Goal: Transaction & Acquisition: Purchase product/service

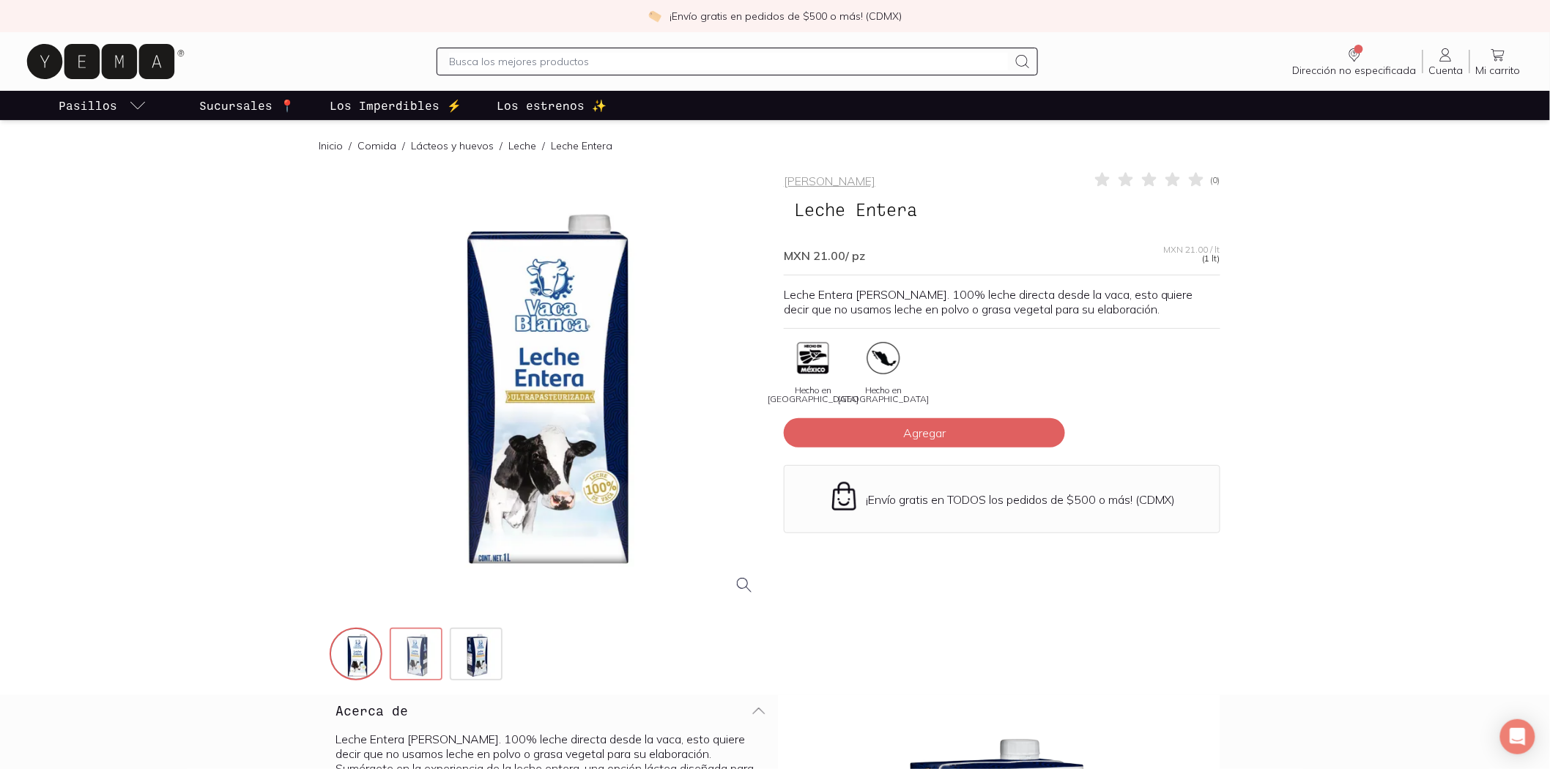
click at [429, 671] on img at bounding box center [417, 655] width 53 height 53
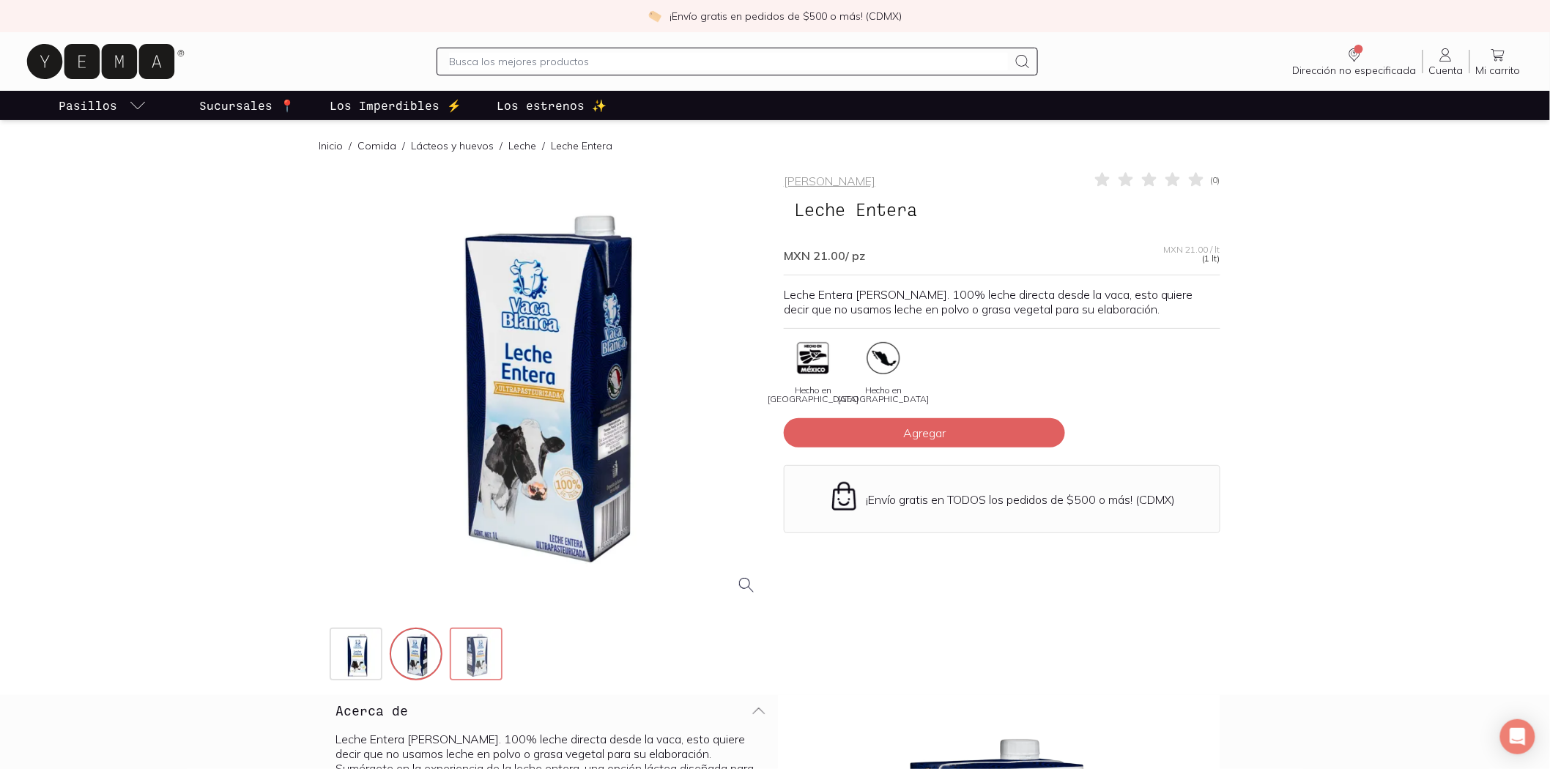
click at [472, 676] on img at bounding box center [477, 655] width 53 height 53
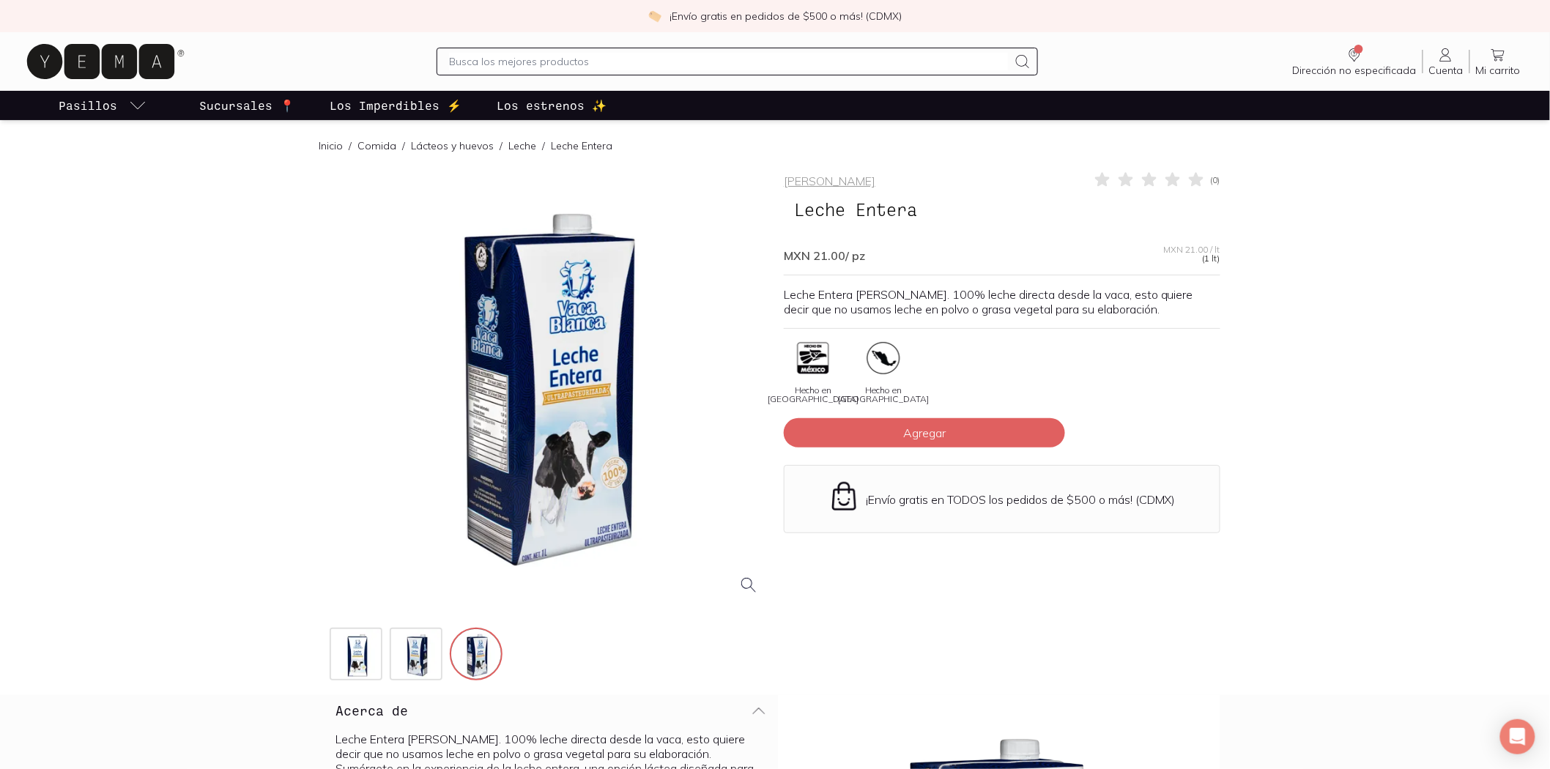
click at [498, 488] on div at bounding box center [552, 389] width 437 height 437
click at [565, 66] on input "text" at bounding box center [728, 62] width 559 height 18
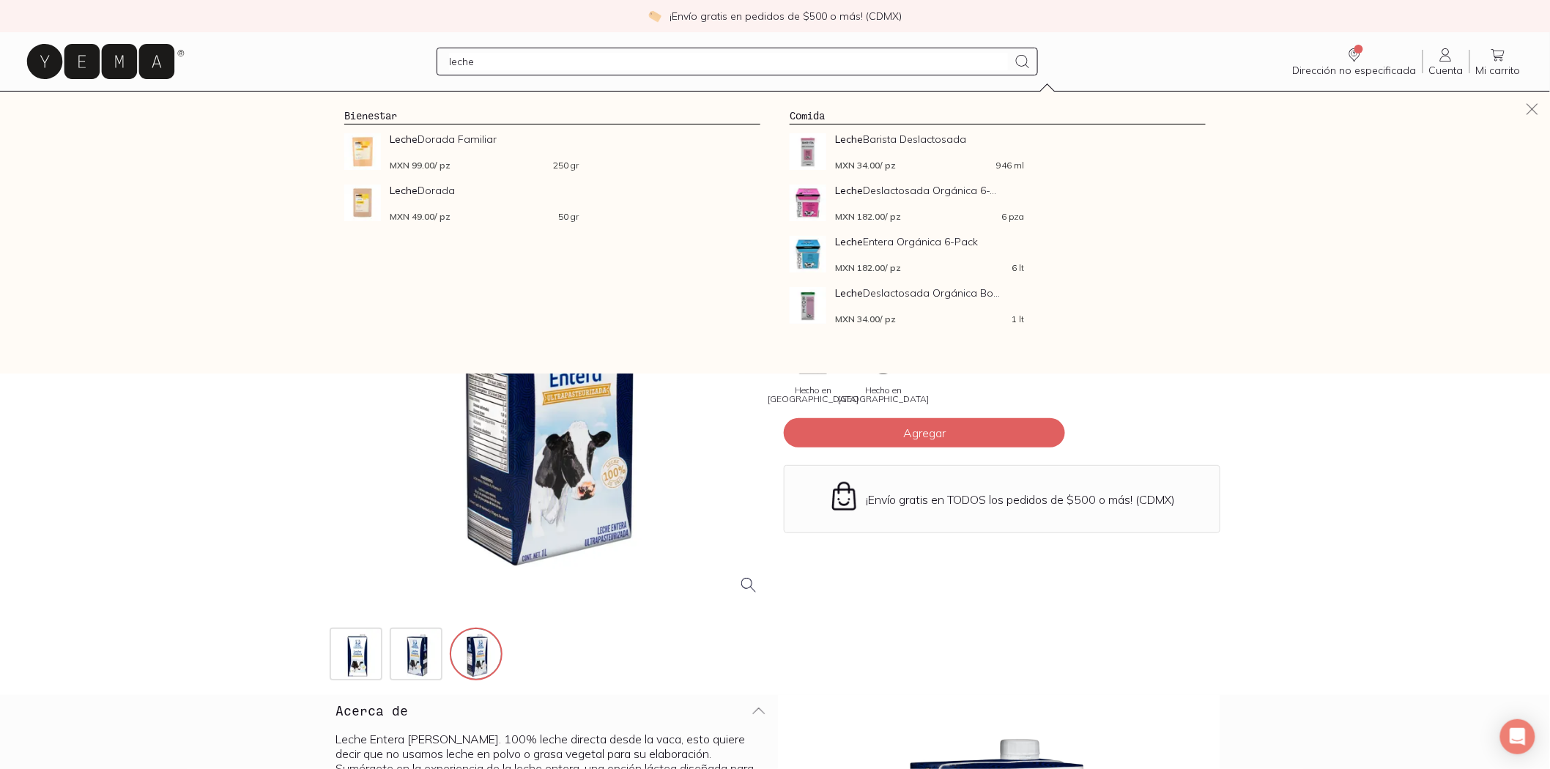
type input "leche"
click at [485, 436] on div at bounding box center [552, 389] width 437 height 437
